Goal: Answer question/provide support: Share knowledge or assist other users

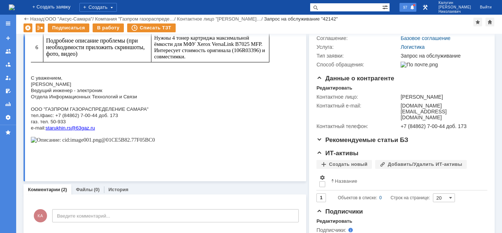
scroll to position [112, 0]
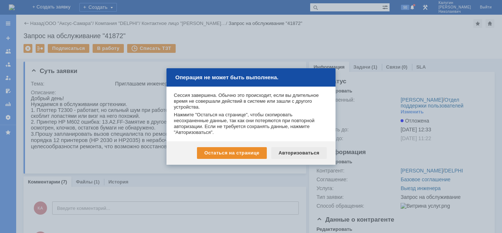
click at [294, 153] on div "Авторизоваться" at bounding box center [299, 153] width 56 height 12
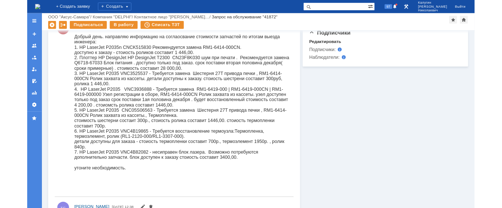
scroll to position [279, 0]
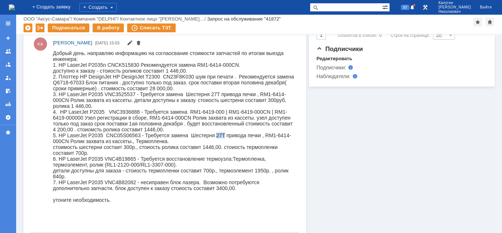
drag, startPoint x: 226, startPoint y: 139, endPoint x: 216, endPoint y: 141, distance: 9.8
click at [216, 141] on div "5. HP LaserJet P2035 CNC05S06563 - Требуется замена Шестерня 27T привода печки …" at bounding box center [174, 139] width 243 height 12
copy div "27T"
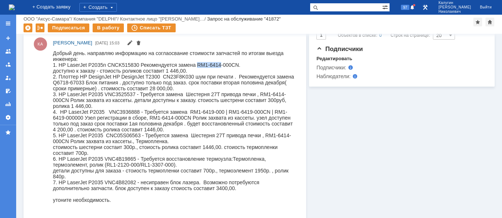
drag, startPoint x: 197, startPoint y: 65, endPoint x: 221, endPoint y: 65, distance: 24.3
click at [221, 65] on div "1. HP LaserJet P2035n CNCK515830 Рекомендуется замена RM1-6414-000CN." at bounding box center [174, 65] width 243 height 6
copy div "RM1-6414"
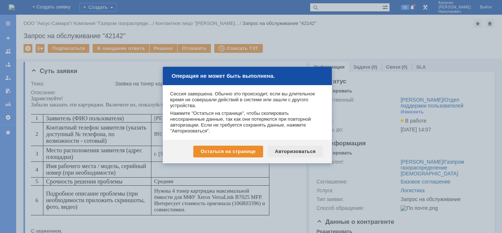
click at [302, 154] on div "Авторизоваться" at bounding box center [296, 152] width 56 height 12
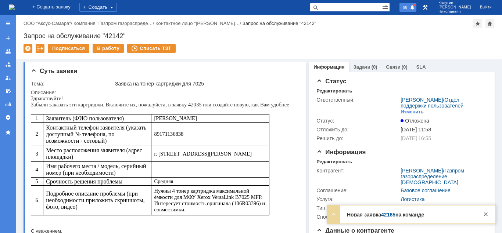
click at [415, 7] on span at bounding box center [412, 8] width 5 height 6
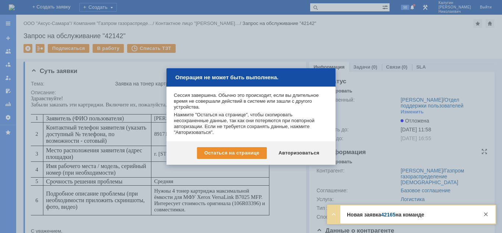
drag, startPoint x: 313, startPoint y: 153, endPoint x: 322, endPoint y: 154, distance: 8.9
click at [312, 153] on div "Авторизоваться" at bounding box center [299, 153] width 56 height 12
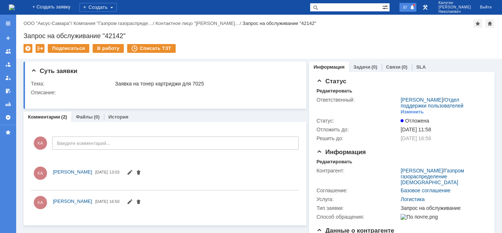
click at [409, 7] on span "97" at bounding box center [405, 7] width 8 height 5
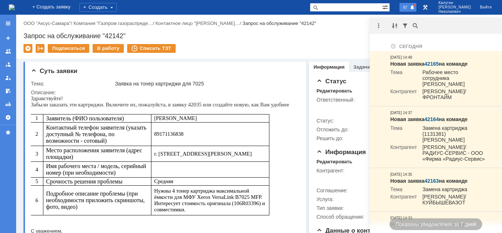
click at [409, 7] on span "97" at bounding box center [405, 7] width 8 height 5
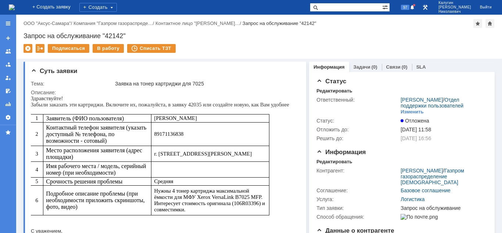
drag, startPoint x: 336, startPoint y: 9, endPoint x: 327, endPoint y: 9, distance: 9.6
click at [333, 9] on input "text" at bounding box center [346, 7] width 72 height 9
paste input "26744"
type input "26744"
click at [319, 9] on span at bounding box center [314, 7] width 9 height 9
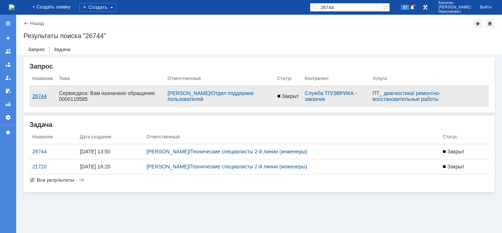
click at [40, 94] on div "26744" at bounding box center [42, 96] width 21 height 6
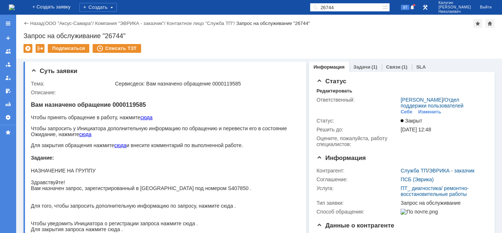
drag, startPoint x: 352, startPoint y: 7, endPoint x: 305, endPoint y: 7, distance: 46.7
click at [310, 7] on input "26744" at bounding box center [346, 7] width 72 height 9
click at [319, 9] on span at bounding box center [314, 7] width 9 height 9
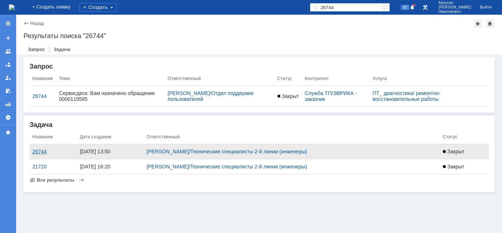
click at [40, 153] on div "26744" at bounding box center [53, 152] width 42 height 6
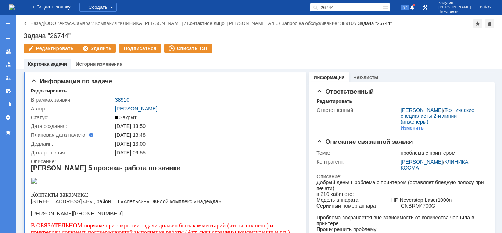
drag, startPoint x: 350, startPoint y: 6, endPoint x: 331, endPoint y: 7, distance: 19.1
click at [331, 7] on input "26744" at bounding box center [346, 7] width 72 height 9
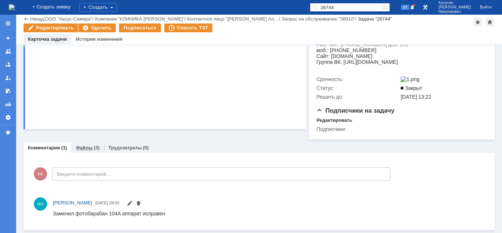
click at [85, 149] on link "Файлы" at bounding box center [84, 148] width 17 height 6
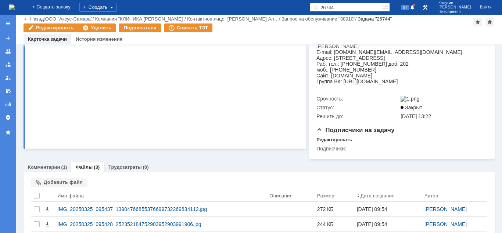
scroll to position [225, 0]
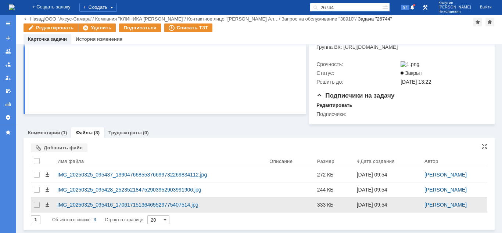
click at [101, 205] on div "IMG_20250325_095416_17061715136465529775407514.jpg" at bounding box center [160, 205] width 206 height 6
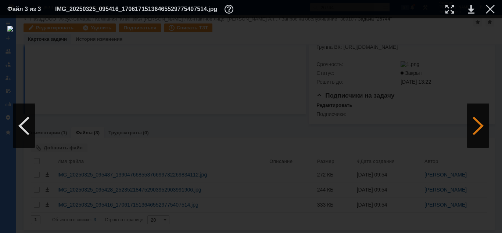
click at [474, 128] on div at bounding box center [478, 126] width 22 height 44
click at [476, 128] on div at bounding box center [478, 126] width 22 height 44
click at [22, 129] on div at bounding box center [24, 126] width 22 height 44
click at [448, 10] on div at bounding box center [450, 9] width 9 height 9
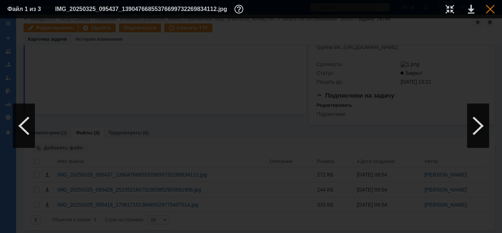
click at [489, 10] on div at bounding box center [490, 9] width 9 height 9
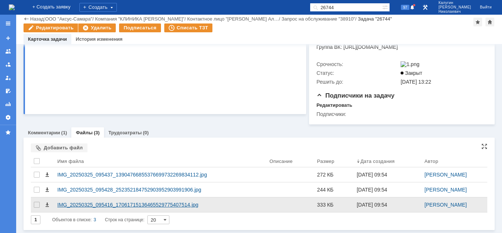
click at [143, 206] on div "IMG_20250325_095416_17061715136465529775407514.jpg" at bounding box center [160, 205] width 206 height 6
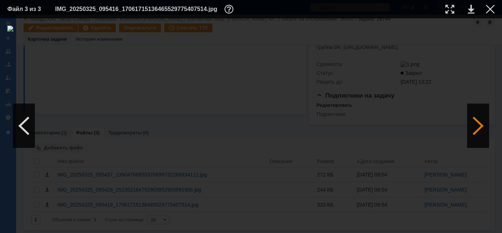
click at [482, 126] on div at bounding box center [478, 126] width 22 height 44
click at [447, 7] on div at bounding box center [450, 9] width 9 height 9
drag, startPoint x: 244, startPoint y: 232, endPoint x: 268, endPoint y: 218, distance: 27.7
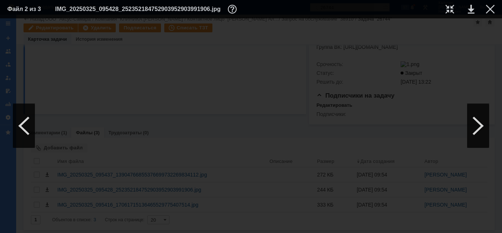
click at [266, 218] on div at bounding box center [251, 125] width 502 height 215
click at [492, 9] on div at bounding box center [490, 9] width 9 height 9
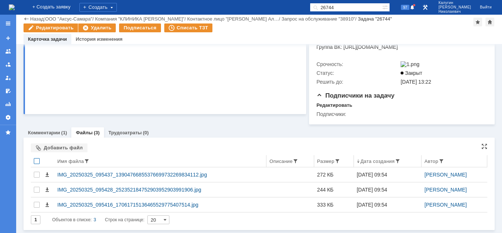
click at [35, 161] on div at bounding box center [37, 161] width 6 height 6
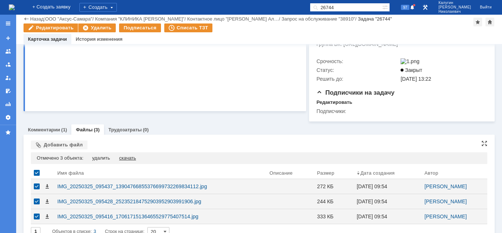
click at [127, 159] on div "скачать" at bounding box center [127, 158] width 17 height 6
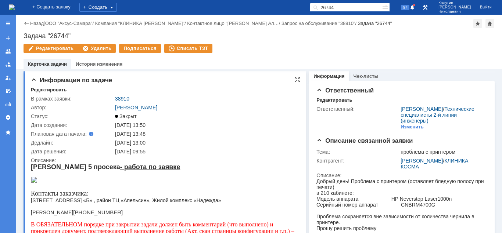
scroll to position [0, 0]
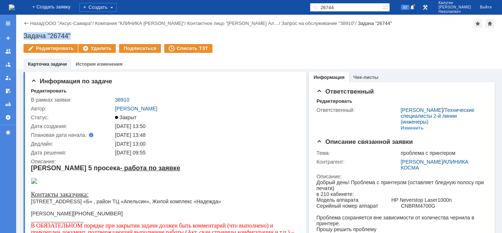
drag, startPoint x: 24, startPoint y: 33, endPoint x: 73, endPoint y: 32, distance: 49.6
click at [73, 32] on div "Задача "26744"" at bounding box center [259, 35] width 471 height 7
copy div "Задача "26744""
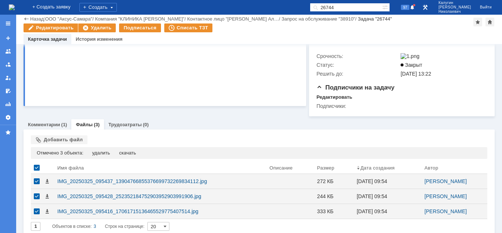
scroll to position [240, 0]
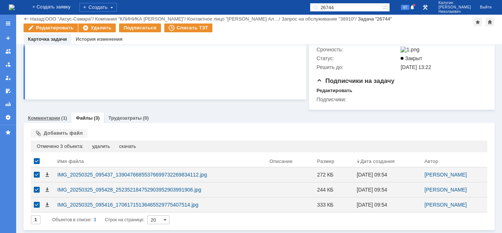
click at [47, 121] on link "Комментарии" at bounding box center [44, 118] width 32 height 6
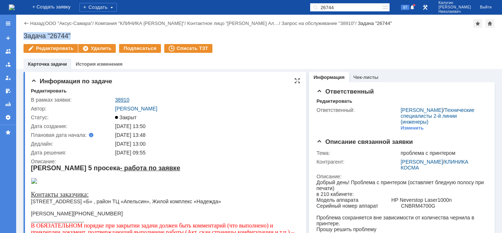
click at [121, 98] on link "38910" at bounding box center [122, 100] width 14 height 6
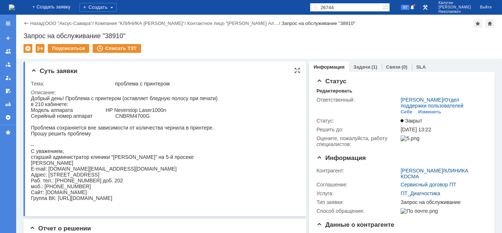
drag, startPoint x: 65, startPoint y: 98, endPoint x: 179, endPoint y: 118, distance: 115.7
click at [179, 118] on div "Добрый день! Проблема с принтером (оставляет бледную полосу при печати) в 210 к…" at bounding box center [124, 149] width 187 height 106
copy div "Проблема с принтером (оставляет бледную полосу при печати) в 210 кабинете: Моде…"
click at [415, 7] on span at bounding box center [412, 8] width 5 height 6
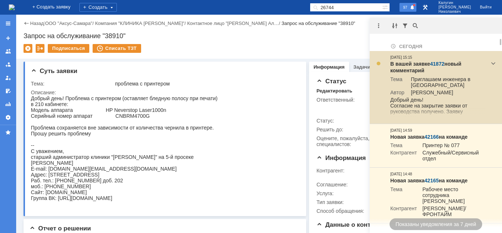
click at [437, 61] on link "41872" at bounding box center [437, 64] width 14 height 6
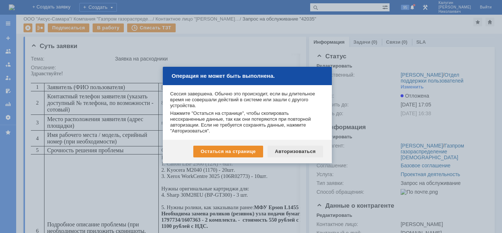
click at [297, 153] on div "Авторизоваться" at bounding box center [296, 152] width 56 height 12
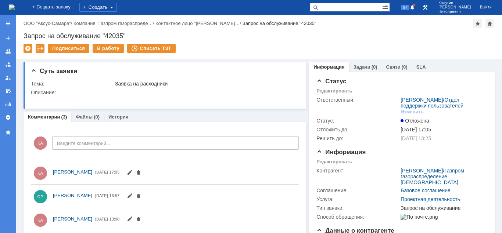
click at [336, 8] on input "text" at bounding box center [346, 7] width 72 height 9
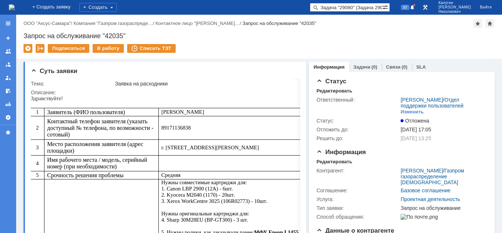
drag, startPoint x: 356, startPoint y: 7, endPoint x: 305, endPoint y: 14, distance: 50.8
click at [310, 12] on input "Задача "29080" (Задача 29039 от 22.09)" at bounding box center [346, 7] width 72 height 9
click at [359, 5] on input "Задача "29080" (Задача 29039 от 22.09)" at bounding box center [346, 7] width 72 height 9
drag, startPoint x: 348, startPoint y: 7, endPoint x: 291, endPoint y: 15, distance: 58.3
click at [310, 12] on input "Задача "29080" (Задача 29039 от 22.09)" at bounding box center [346, 7] width 72 height 9
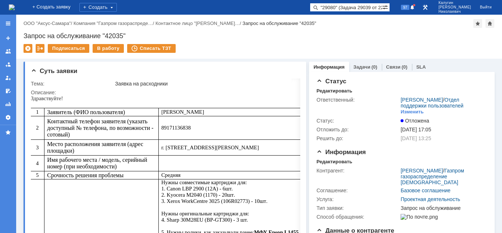
scroll to position [0, 12]
drag, startPoint x: 350, startPoint y: 7, endPoint x: 438, endPoint y: 7, distance: 87.9
click at [382, 7] on input ""29080" (Задача 29039 от 22.09)" at bounding box center [346, 7] width 72 height 9
click at [319, 7] on span at bounding box center [314, 7] width 9 height 9
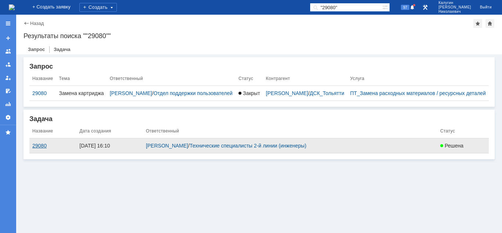
click at [36, 149] on div "29080" at bounding box center [52, 146] width 41 height 6
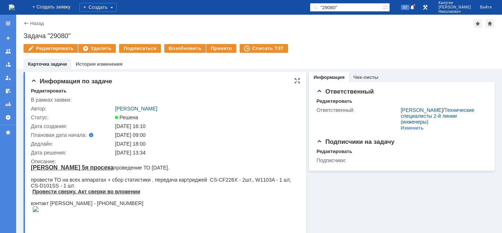
scroll to position [75, 0]
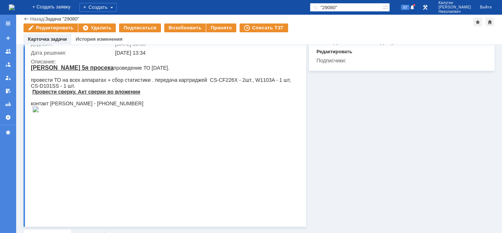
drag, startPoint x: 332, startPoint y: 7, endPoint x: 308, endPoint y: 9, distance: 23.6
click at [310, 9] on input ""29080"" at bounding box center [346, 7] width 72 height 9
paste input "29039"
type input "29039"
click at [319, 9] on span at bounding box center [314, 7] width 9 height 9
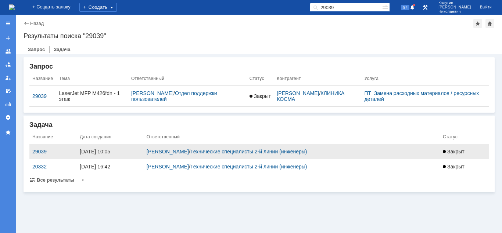
click at [35, 153] on div "29039" at bounding box center [53, 152] width 42 height 6
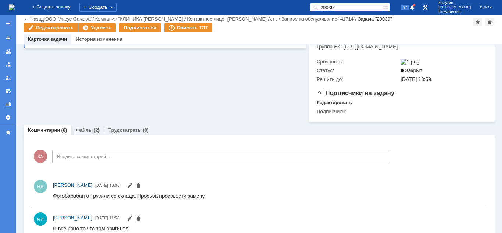
click at [86, 133] on link "Файлы" at bounding box center [84, 131] width 17 height 6
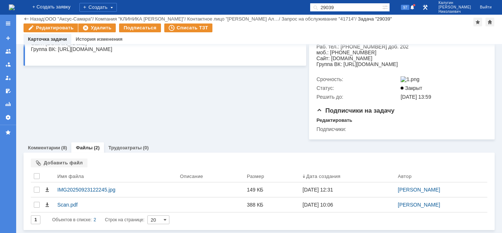
scroll to position [173, 0]
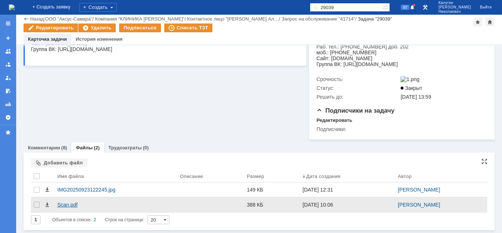
click at [66, 205] on div "Scan.pdf" at bounding box center [115, 205] width 117 height 6
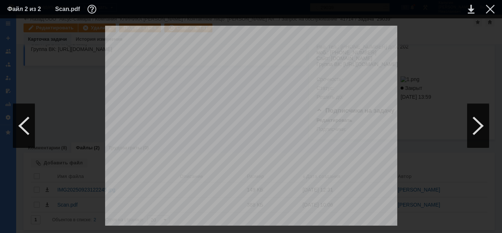
scroll to position [0, 0]
click at [491, 10] on div at bounding box center [490, 9] width 9 height 9
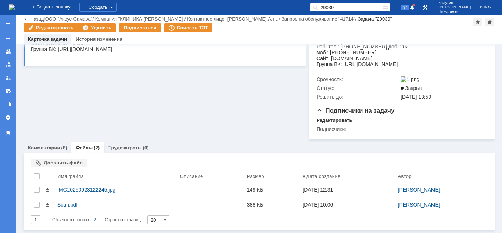
scroll to position [173, 0]
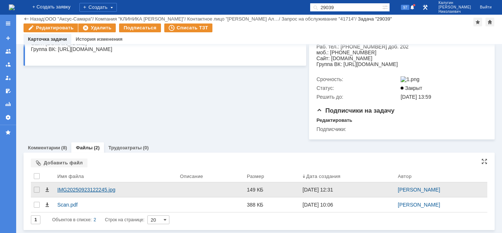
click at [66, 191] on div "IMG20250923122245.jpg" at bounding box center [115, 190] width 117 height 6
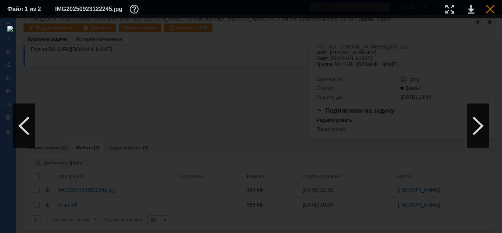
click at [490, 8] on div at bounding box center [490, 9] width 9 height 9
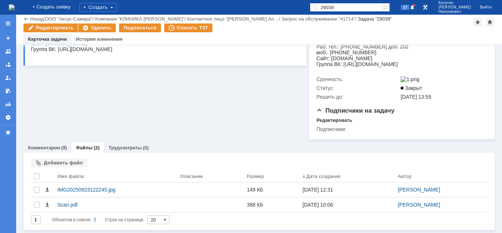
scroll to position [0, 0]
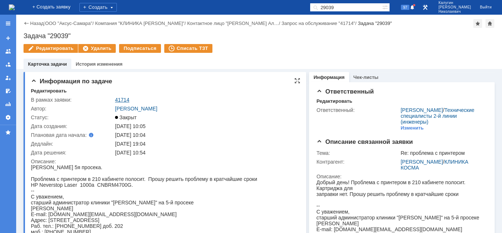
click at [123, 99] on link "41714" at bounding box center [122, 100] width 14 height 6
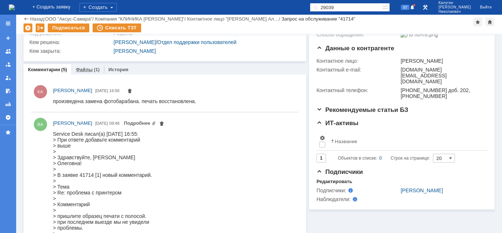
click at [87, 68] on link "Файлы" at bounding box center [84, 70] width 17 height 6
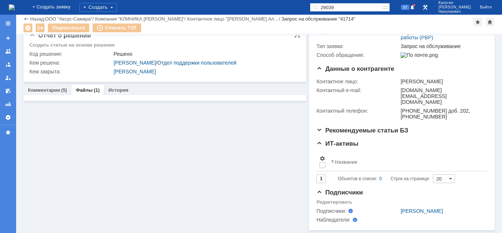
scroll to position [130, 0]
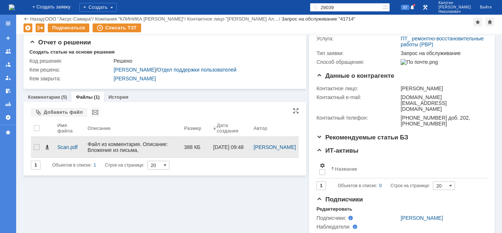
click at [47, 145] on span at bounding box center [47, 147] width 6 height 6
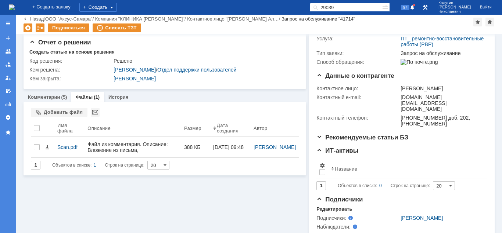
scroll to position [0, 0]
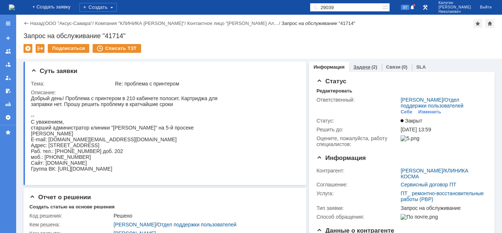
click at [368, 67] on link "Задачи" at bounding box center [362, 67] width 17 height 6
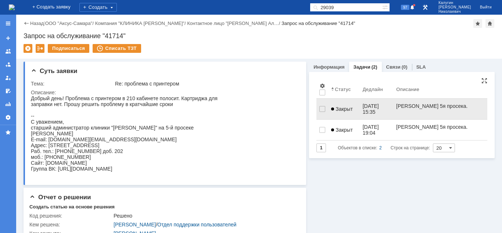
click at [343, 103] on link "Закрыт" at bounding box center [343, 109] width 31 height 15
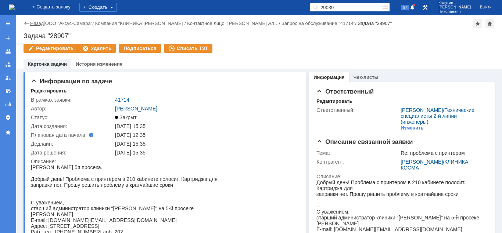
click at [37, 22] on link "Назад" at bounding box center [37, 24] width 14 height 6
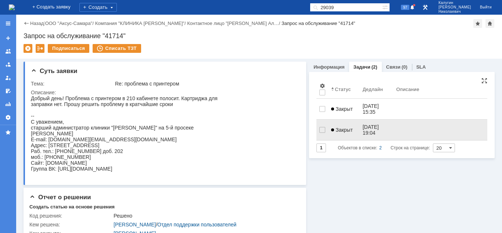
click at [343, 128] on span "Закрыт" at bounding box center [342, 130] width 22 height 6
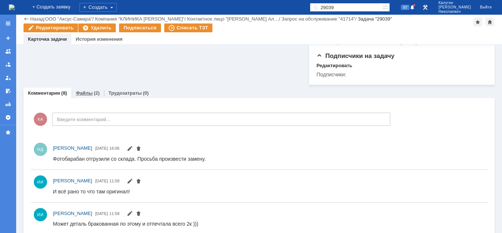
click at [81, 96] on link "Файлы" at bounding box center [84, 93] width 17 height 6
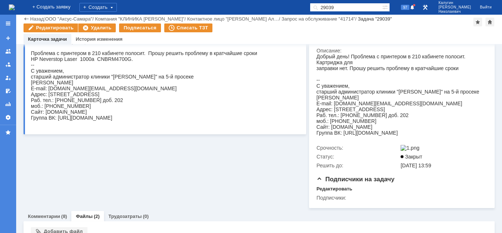
scroll to position [173, 0]
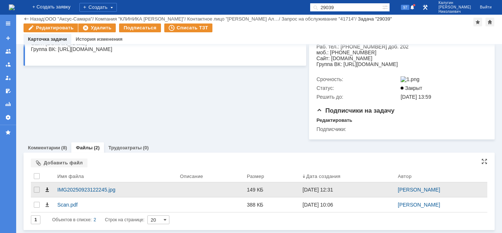
click at [46, 190] on span at bounding box center [47, 190] width 6 height 6
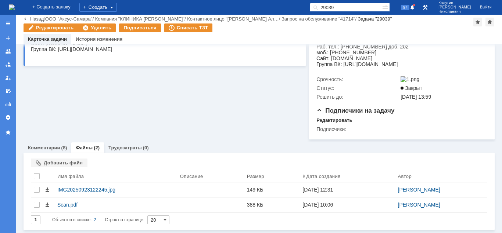
click at [53, 150] on link "Комментарии" at bounding box center [44, 148] width 32 height 6
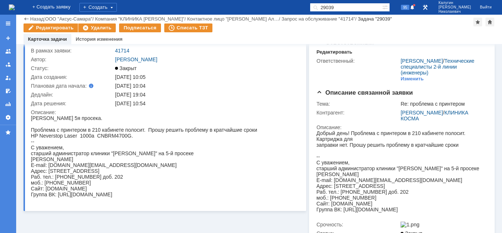
scroll to position [37, 0]
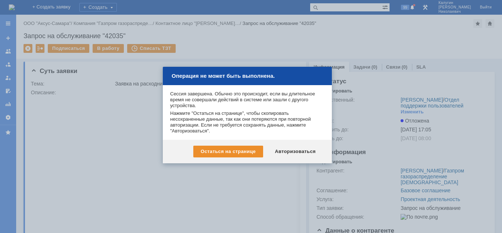
click at [294, 153] on div "Авторизоваться" at bounding box center [296, 152] width 56 height 12
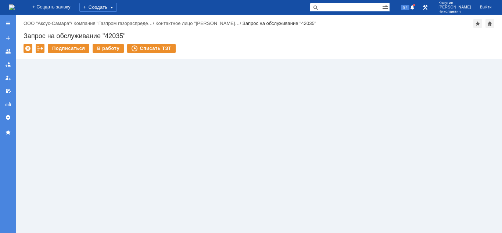
click at [337, 6] on input "text" at bounding box center [346, 7] width 72 height 9
paste input "29080"
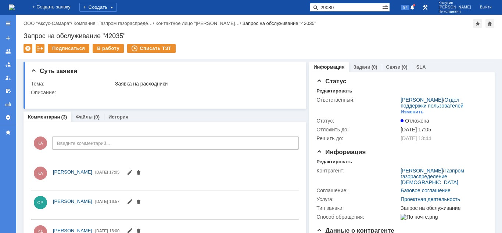
type input "29080"
click at [319, 7] on span at bounding box center [314, 7] width 9 height 9
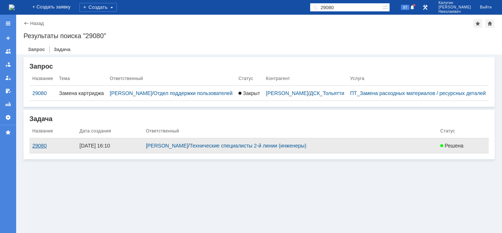
click at [40, 149] on div "29080" at bounding box center [52, 146] width 41 height 6
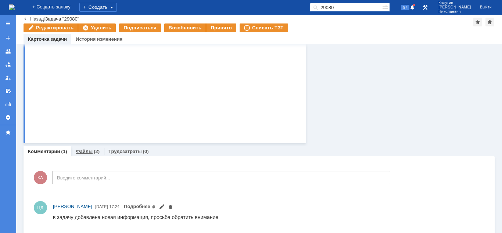
click at [76, 153] on link "Файлы" at bounding box center [84, 152] width 17 height 6
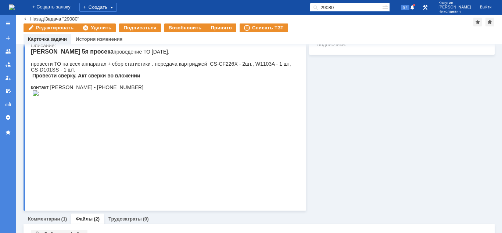
scroll to position [163, 0]
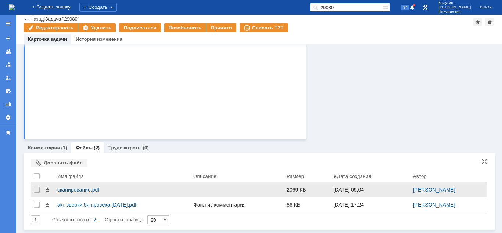
click at [73, 189] on div "сканирование.pdf" at bounding box center [122, 190] width 130 height 6
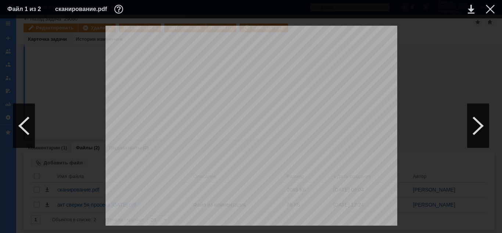
scroll to position [0, 0]
click at [469, 8] on link at bounding box center [471, 9] width 7 height 9
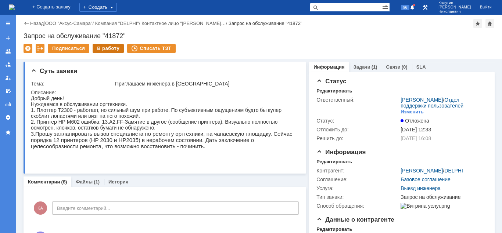
click at [114, 51] on div "В работу" at bounding box center [108, 48] width 31 height 9
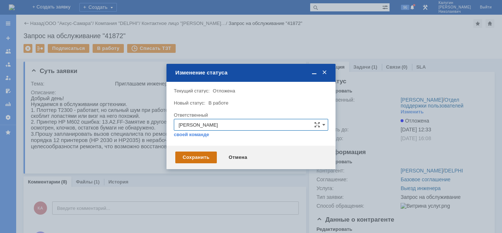
click at [191, 159] on div "Сохранить" at bounding box center [196, 158] width 42 height 12
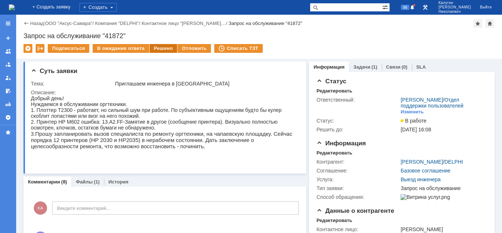
click at [158, 49] on div "Решено" at bounding box center [164, 48] width 28 height 9
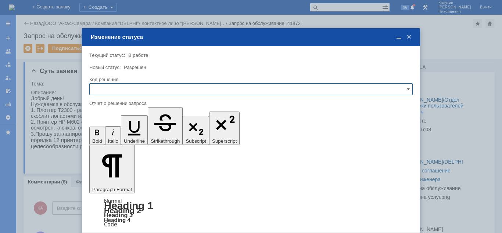
click at [136, 90] on input "text" at bounding box center [250, 89] width 323 height 12
click at [110, 139] on span "Решено" at bounding box center [251, 139] width 314 height 6
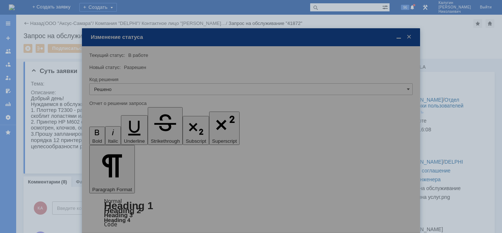
type input "Решено"
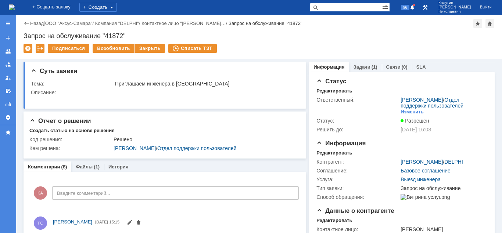
click at [367, 64] on div "Задачи (1)" at bounding box center [365, 67] width 33 height 11
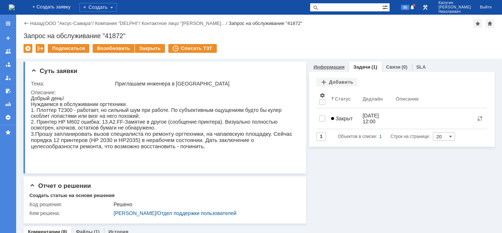
click at [326, 68] on link "Информация" at bounding box center [329, 67] width 31 height 6
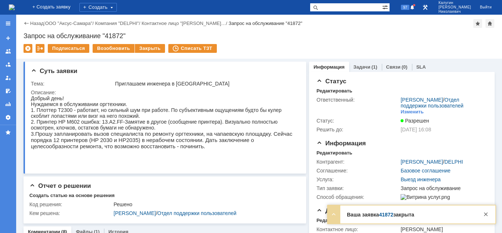
click at [389, 216] on link "41872" at bounding box center [386, 215] width 14 height 6
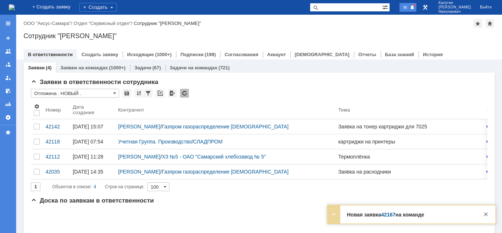
click at [409, 8] on span "96" at bounding box center [405, 7] width 8 height 5
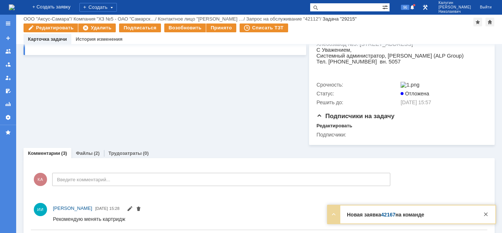
scroll to position [150, 0]
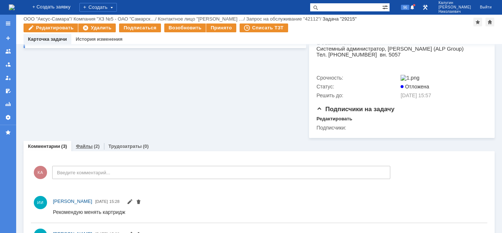
click at [81, 149] on link "Файлы" at bounding box center [84, 147] width 17 height 6
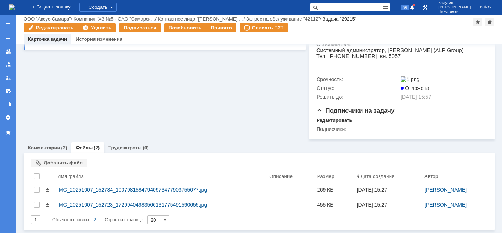
scroll to position [157, 0]
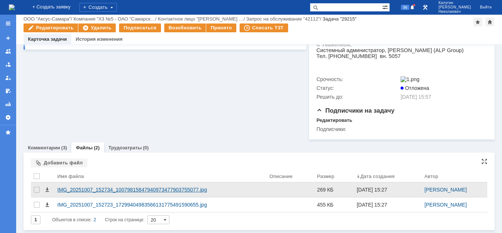
click at [105, 189] on div "IMG_20251007_152734_10079815847940973477903755077.jpg" at bounding box center [160, 190] width 206 height 6
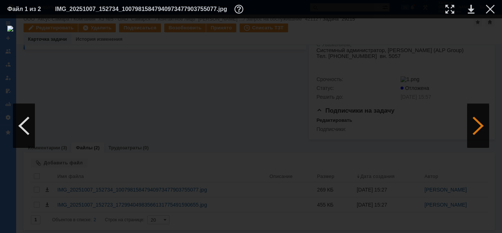
click at [482, 131] on div at bounding box center [478, 126] width 22 height 44
click at [451, 8] on div at bounding box center [450, 9] width 9 height 9
click at [491, 9] on div at bounding box center [490, 9] width 9 height 9
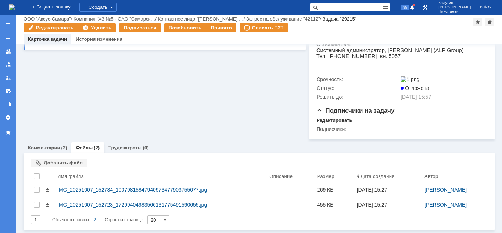
scroll to position [157, 0]
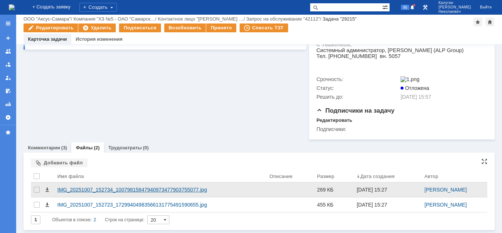
click at [84, 191] on div "IMG_20251007_152734_10079815847940973477903755077.jpg" at bounding box center [160, 190] width 206 height 6
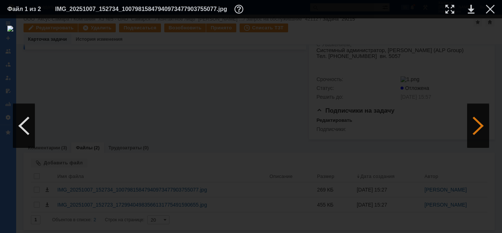
click at [482, 125] on div at bounding box center [478, 126] width 22 height 44
click at [471, 10] on link at bounding box center [471, 9] width 7 height 9
click at [489, 10] on div at bounding box center [490, 9] width 9 height 9
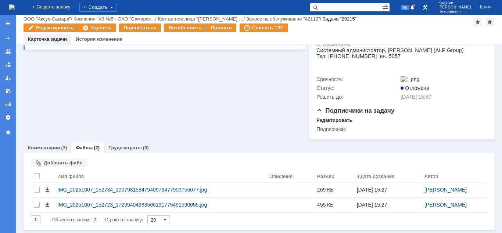
scroll to position [0, 0]
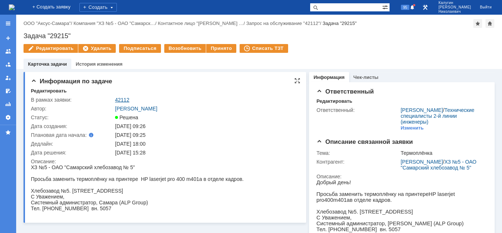
click at [123, 97] on link "42112" at bounding box center [122, 100] width 14 height 6
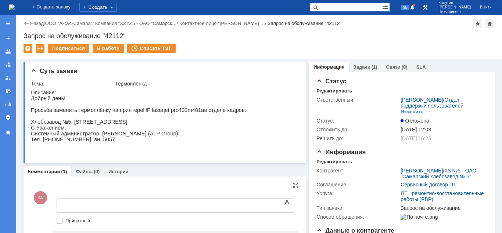
click at [86, 204] on div at bounding box center [116, 205] width 104 height 6
click at [169, 204] on div "Произведен ремонт с заменой термопленки." at bounding box center [116, 208] width 104 height 12
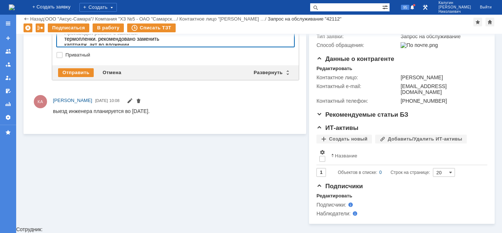
scroll to position [146, 0]
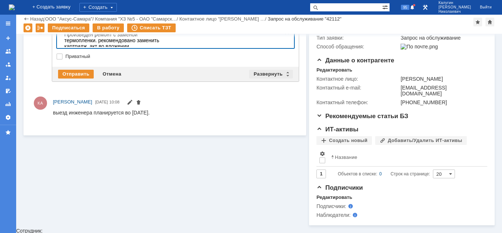
click at [269, 73] on div "Развернуть" at bounding box center [271, 74] width 44 height 9
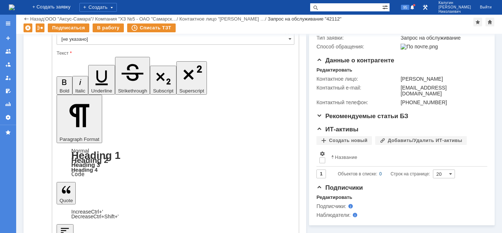
scroll to position [0, 0]
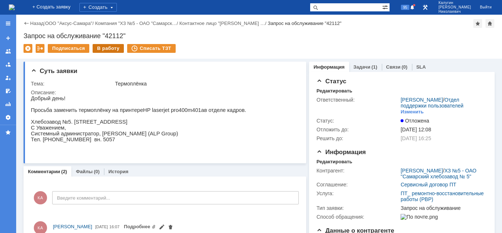
click at [111, 50] on div "В работу" at bounding box center [108, 48] width 31 height 9
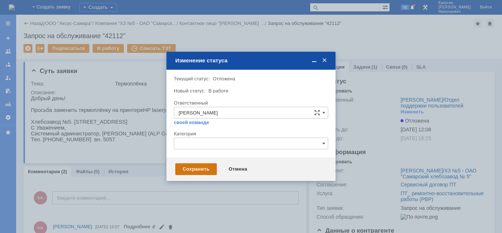
click at [184, 171] on div "Сохранить" at bounding box center [196, 170] width 42 height 12
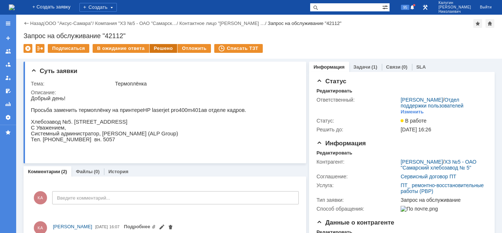
click at [162, 49] on div "Решено" at bounding box center [164, 48] width 28 height 9
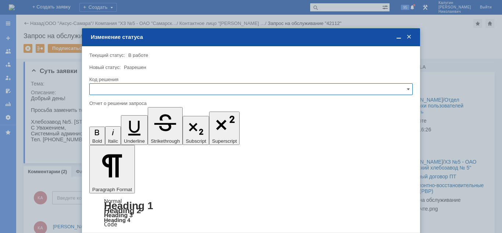
click at [131, 93] on input "text" at bounding box center [250, 89] width 323 height 12
click at [109, 137] on span "Решено" at bounding box center [251, 139] width 314 height 6
type input "Решено"
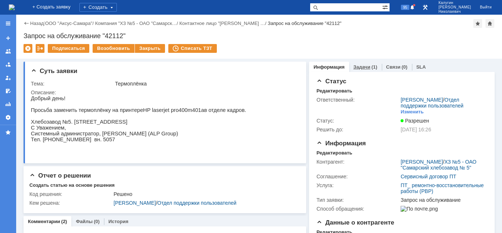
click at [364, 66] on link "Задачи" at bounding box center [362, 67] width 17 height 6
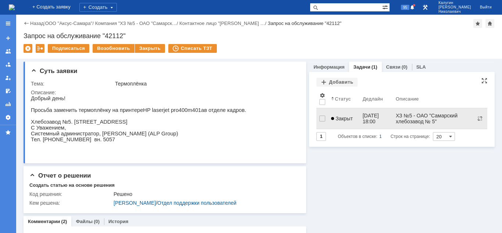
click at [345, 121] on link "Закрыт" at bounding box center [343, 118] width 31 height 15
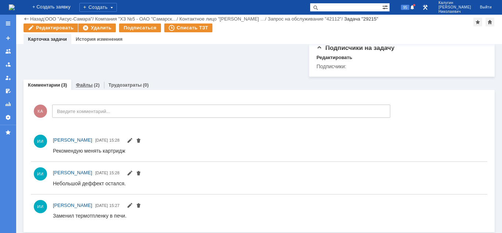
click at [85, 88] on link "Файлы" at bounding box center [84, 85] width 17 height 6
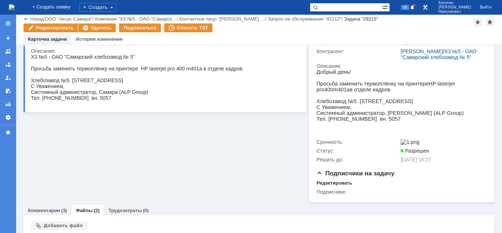
scroll to position [157, 0]
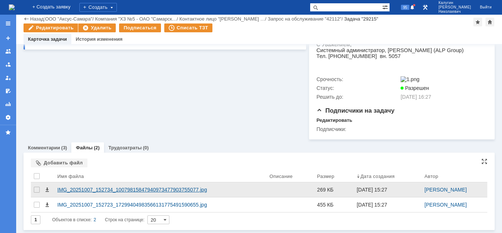
click at [77, 192] on div "IMG_20251007_152734_10079815847940973477903755077.jpg" at bounding box center [160, 190] width 206 height 6
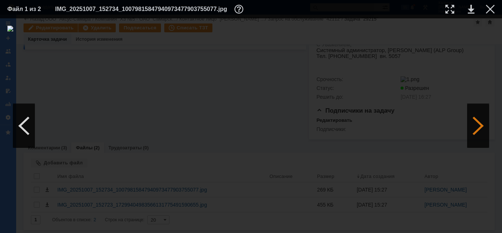
click at [473, 130] on div at bounding box center [478, 126] width 22 height 44
click at [454, 10] on div at bounding box center [450, 9] width 9 height 9
drag, startPoint x: 210, startPoint y: 232, endPoint x: 187, endPoint y: 234, distance: 22.9
drag, startPoint x: 492, startPoint y: 10, endPoint x: 461, endPoint y: 37, distance: 40.9
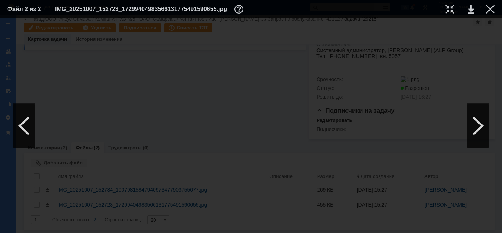
click at [491, 10] on div at bounding box center [490, 9] width 9 height 9
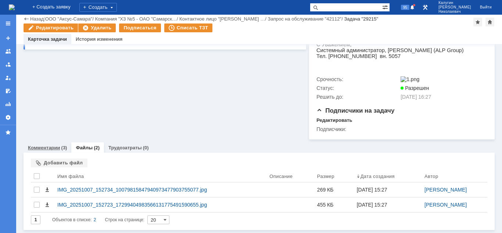
click at [56, 149] on link "Комментарии" at bounding box center [44, 148] width 32 height 6
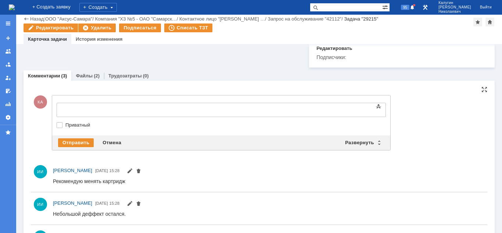
click at [77, 112] on div at bounding box center [116, 109] width 104 height 6
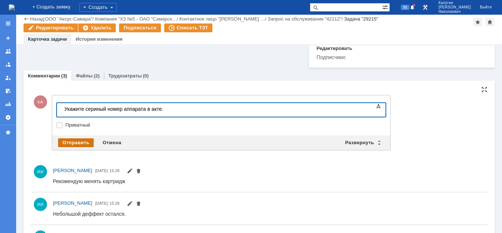
click at [83, 147] on div "Отправить" at bounding box center [76, 143] width 36 height 9
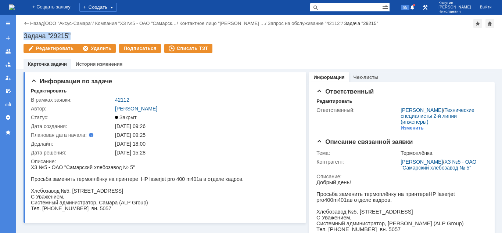
drag, startPoint x: 28, startPoint y: 36, endPoint x: 85, endPoint y: 35, distance: 56.2
click at [85, 35] on div "Задача "29215"" at bounding box center [259, 35] width 471 height 7
copy div "Задача "29215""
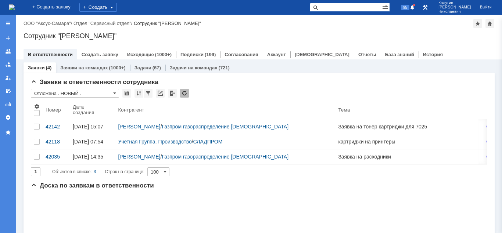
click at [319, 7] on span at bounding box center [314, 7] width 9 height 9
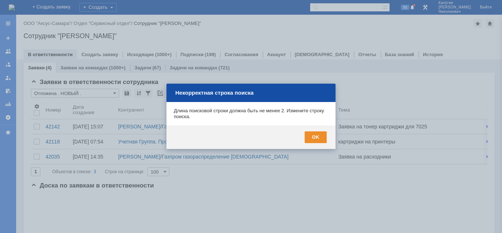
click at [336, 9] on div at bounding box center [251, 116] width 502 height 233
click at [314, 140] on div "OK" at bounding box center [316, 138] width 22 height 12
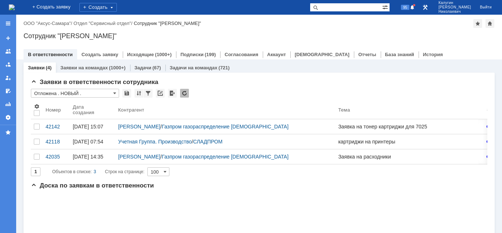
click at [340, 6] on input "text" at bounding box center [346, 7] width 72 height 9
paste input "Задача "28902""
click at [319, 7] on span at bounding box center [314, 7] width 9 height 9
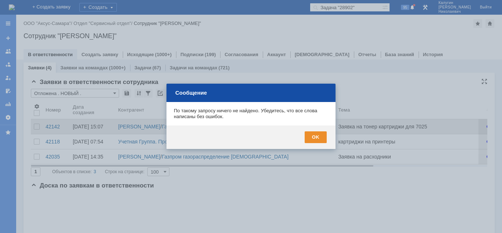
drag, startPoint x: 322, startPoint y: 137, endPoint x: 326, endPoint y: 126, distance: 12.6
click at [322, 135] on div "OK" at bounding box center [316, 138] width 22 height 12
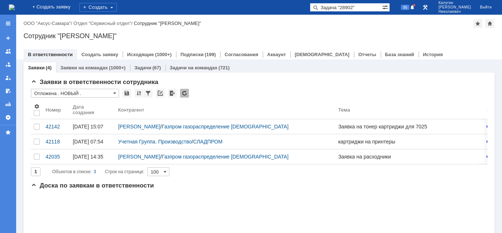
click at [343, 6] on input "Задача "28902"" at bounding box center [346, 7] width 72 height 9
click at [348, 8] on input "Задача "28902"" at bounding box center [346, 7] width 72 height 9
drag, startPoint x: 349, startPoint y: 9, endPoint x: 297, endPoint y: 13, distance: 52.0
click at [310, 12] on input "Задача "28902"" at bounding box center [346, 7] width 72 height 9
type input ""28902""
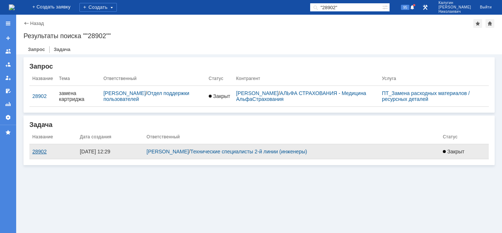
click at [39, 153] on div "28902" at bounding box center [53, 152] width 42 height 6
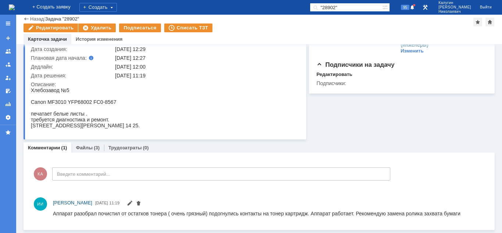
scroll to position [52, 0]
click at [85, 150] on link "Файлы" at bounding box center [84, 149] width 17 height 6
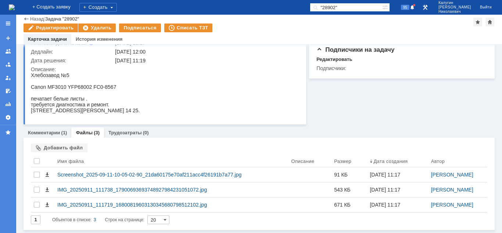
scroll to position [68, 0]
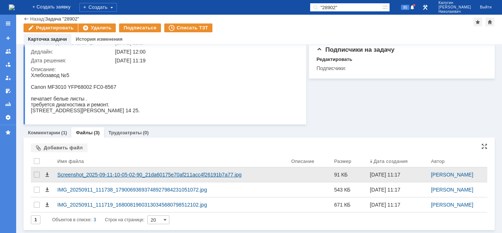
click at [112, 175] on div "Screenshot_2025-09-11-10-05-02-90_21da60175e70af211acc4f26191b7a77.jpg" at bounding box center [171, 175] width 228 height 6
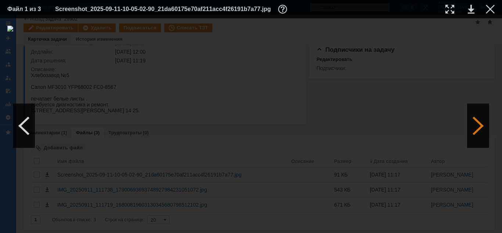
click at [473, 135] on div at bounding box center [478, 126] width 22 height 44
click at [492, 10] on div at bounding box center [490, 9] width 9 height 9
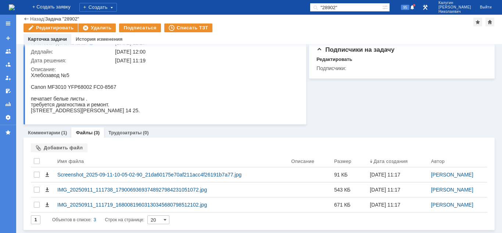
scroll to position [0, 0]
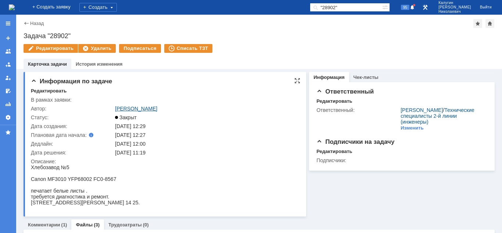
click at [127, 110] on link "[PERSON_NAME]" at bounding box center [136, 109] width 42 height 6
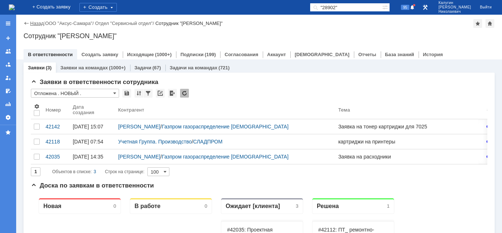
click at [35, 23] on link "Назад" at bounding box center [37, 24] width 14 height 6
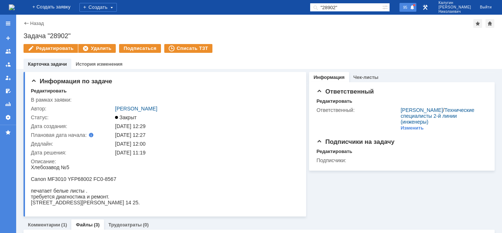
click at [416, 10] on div "95" at bounding box center [408, 7] width 17 height 9
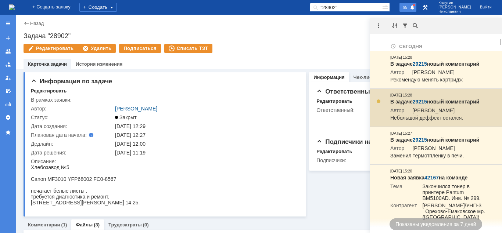
click at [423, 100] on link "29215" at bounding box center [420, 102] width 14 height 6
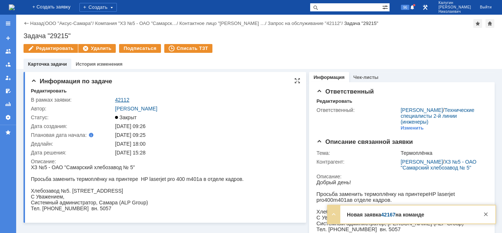
click at [124, 98] on link "42112" at bounding box center [122, 100] width 14 height 6
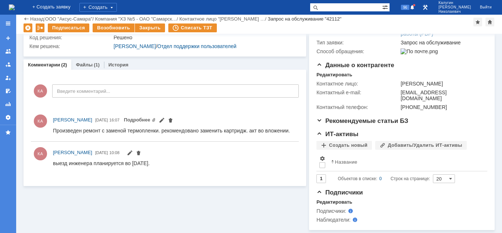
scroll to position [137, 0]
click at [91, 62] on div "Файлы (1)" at bounding box center [88, 64] width 24 height 5
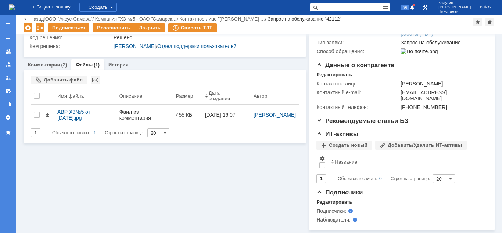
click at [60, 62] on div "Комментарии (2)" at bounding box center [47, 64] width 39 height 5
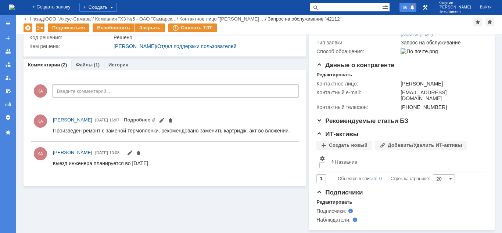
click at [409, 7] on span "96" at bounding box center [405, 7] width 8 height 5
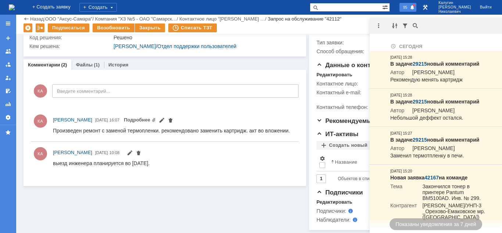
click at [409, 8] on span "95" at bounding box center [405, 7] width 8 height 5
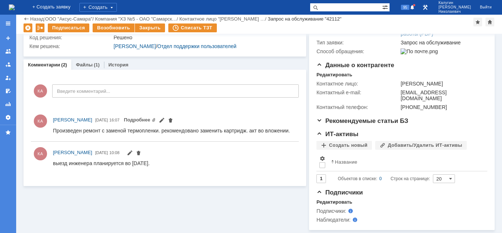
click at [101, 203] on div "Суть заявки Тема: Термоплёнка Описание: Отчет о решении Создать статью на основ…" at bounding box center [165, 66] width 283 height 329
